Goal: Find specific page/section: Find specific page/section

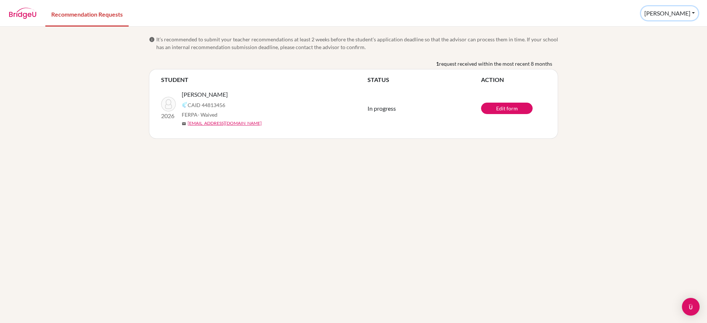
click at [677, 13] on button "Jeffery" at bounding box center [669, 13] width 57 height 14
click at [675, 48] on button "Log out" at bounding box center [648, 48] width 58 height 12
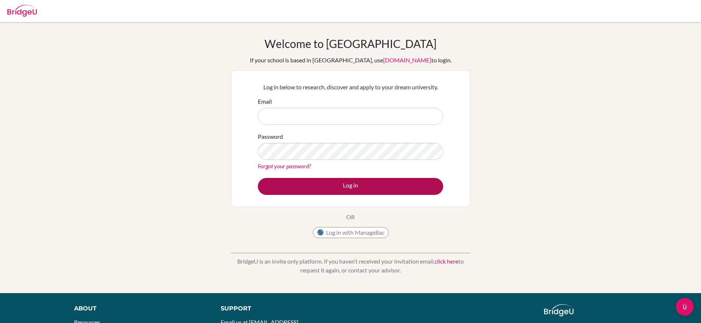
type input "stephanie.wilkin@bridge-u.com"
click at [382, 186] on button "Log in" at bounding box center [350, 186] width 185 height 17
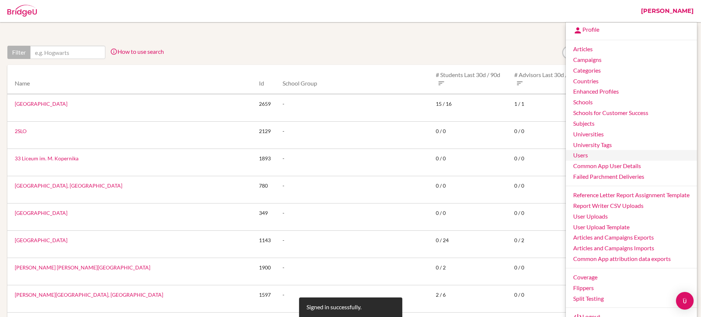
click at [583, 157] on link "Users" at bounding box center [631, 155] width 131 height 11
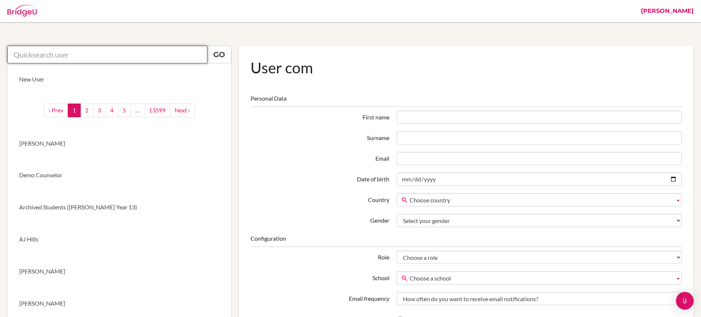
click at [146, 54] on input "text" at bounding box center [107, 55] width 200 height 18
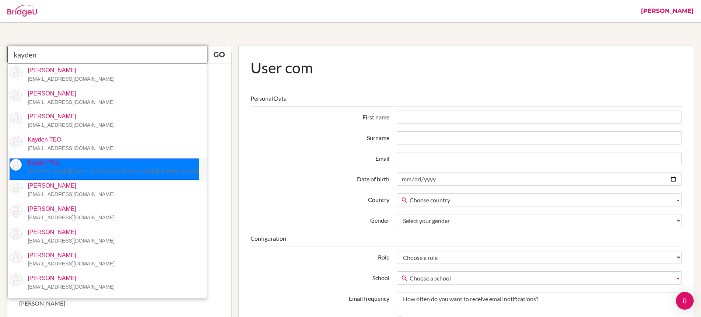
click at [68, 171] on small "stephanie.wilkin+kayden@bridge-u.com" at bounding box center [113, 171] width 171 height 6
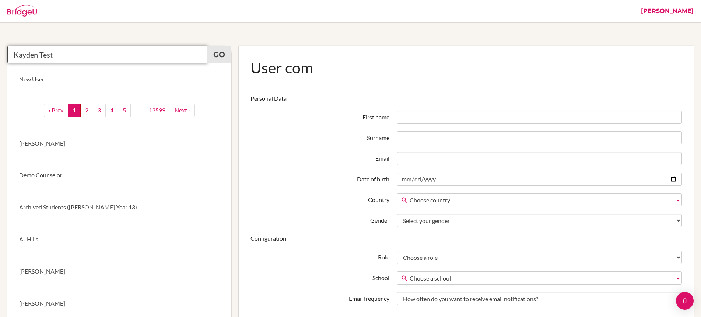
type input "Kayden Test"
click at [219, 51] on link "Go" at bounding box center [219, 55] width 24 height 18
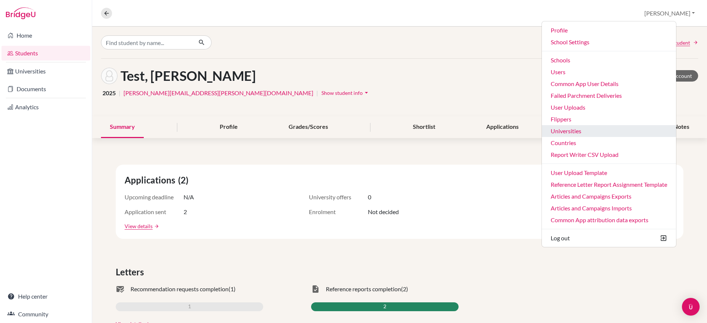
click at [618, 130] on link "Universities" at bounding box center [609, 131] width 134 height 12
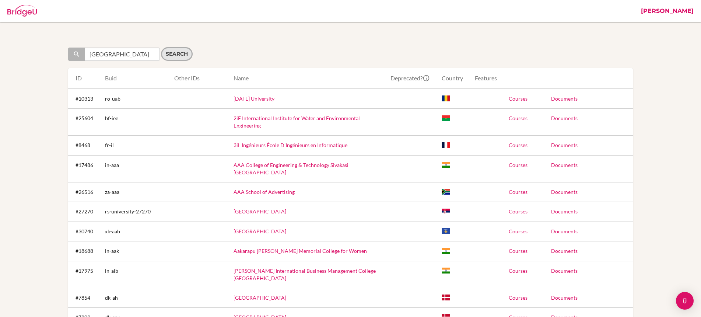
type input "[GEOGRAPHIC_DATA]"
click at [165, 55] on input "Search" at bounding box center [177, 54] width 32 height 14
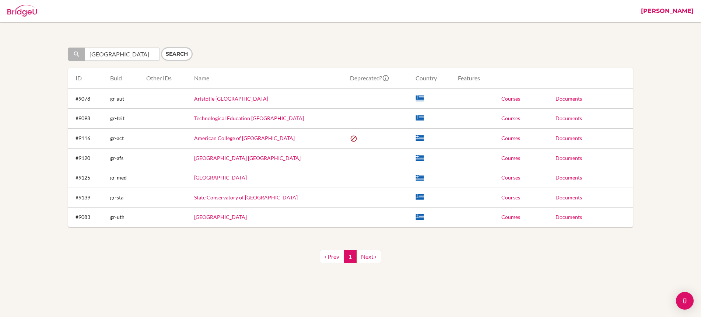
drag, startPoint x: 377, startPoint y: 138, endPoint x: 319, endPoint y: 138, distance: 58.2
click at [319, 138] on tr "#9116 gr-act American College of Thessaloniki Courses Documents" at bounding box center [350, 138] width 565 height 20
click at [335, 52] on form "Search Thessaloniki Search" at bounding box center [207, 54] width 279 height 14
